Goal: Ask a question

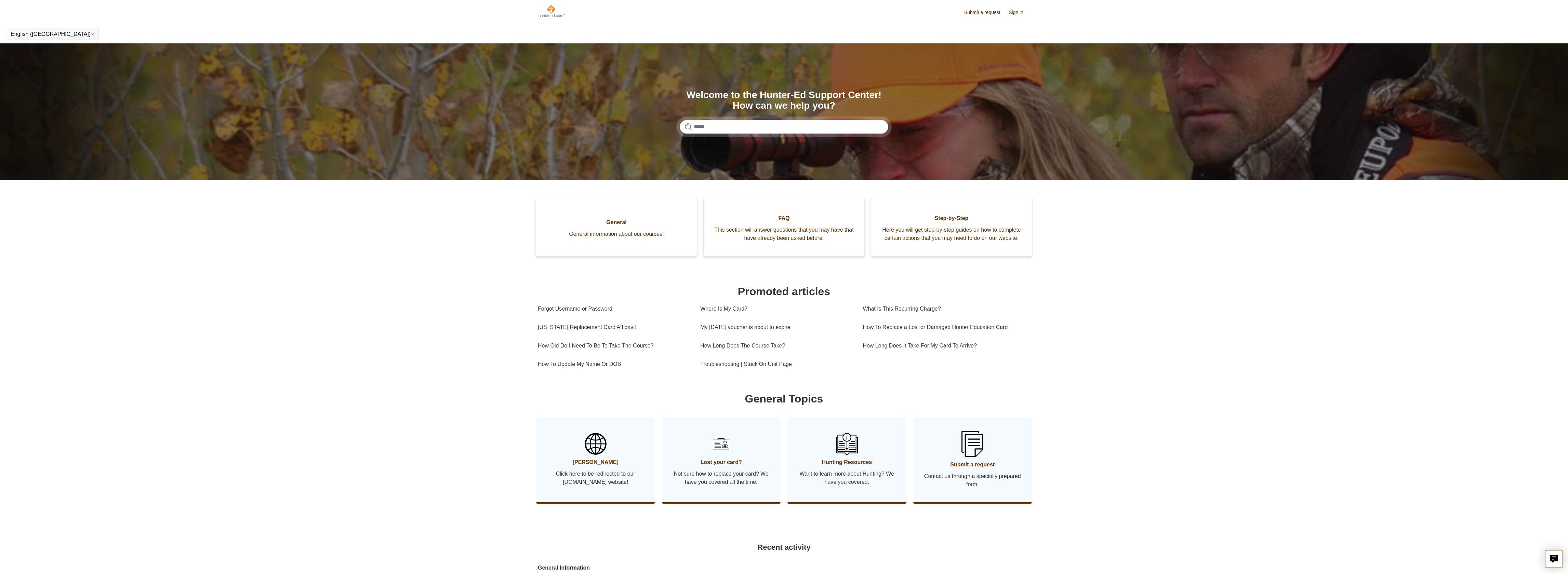
click at [977, 12] on link "Submit a request" at bounding box center [985, 13] width 43 height 7
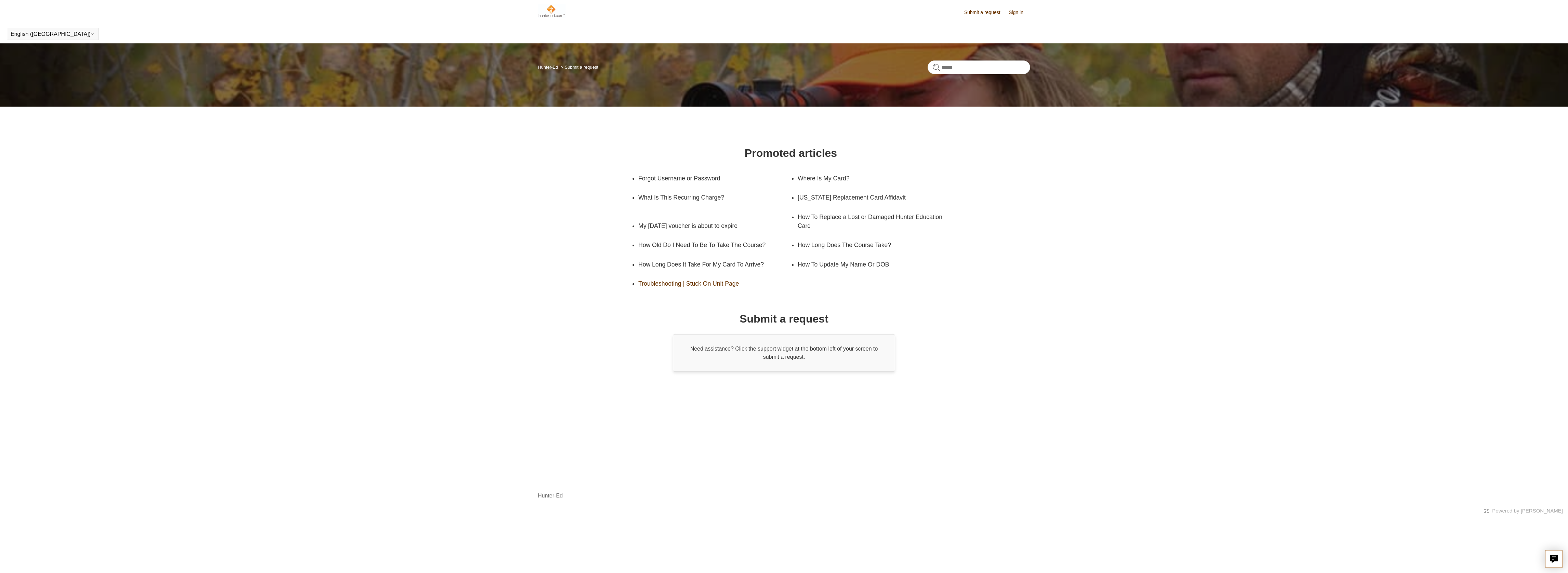
click at [677, 285] on link "Troubleshooting | Stuck On Unit Page" at bounding box center [710, 283] width 142 height 19
click at [548, 8] on img at bounding box center [551, 11] width 27 height 13
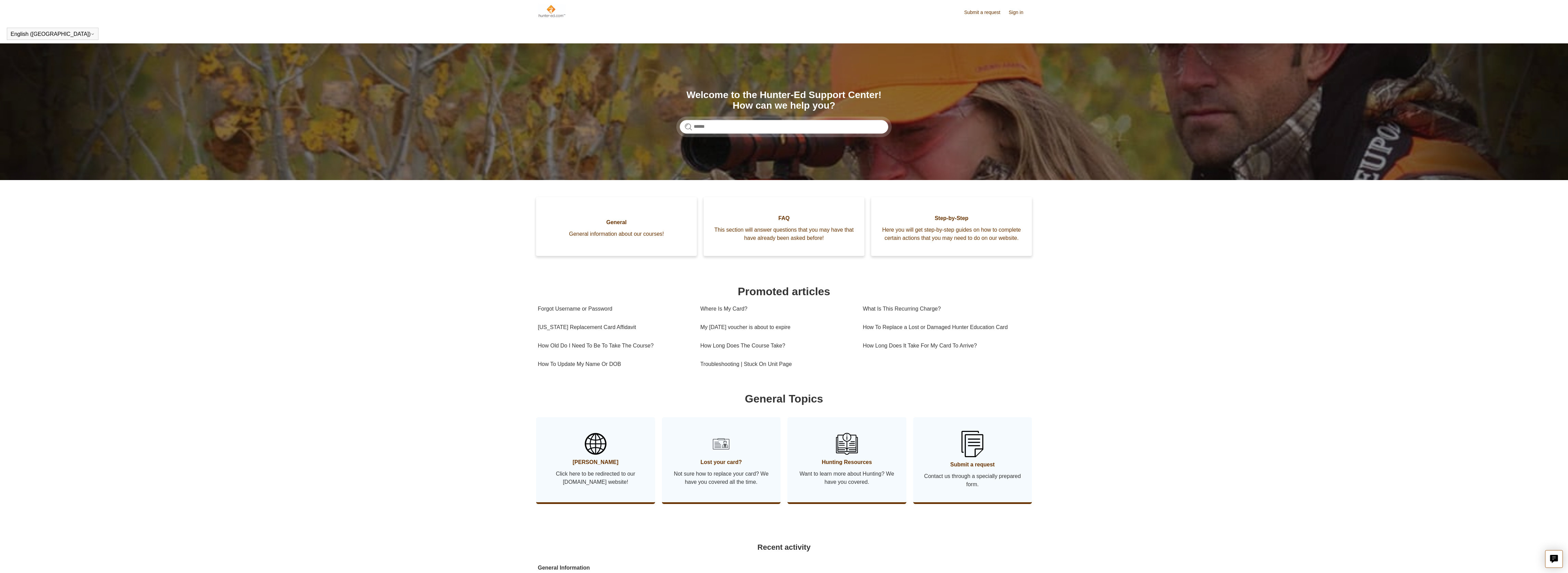
click at [1020, 13] on link "Sign in" at bounding box center [1019, 13] width 21 height 7
